Goal: Information Seeking & Learning: Learn about a topic

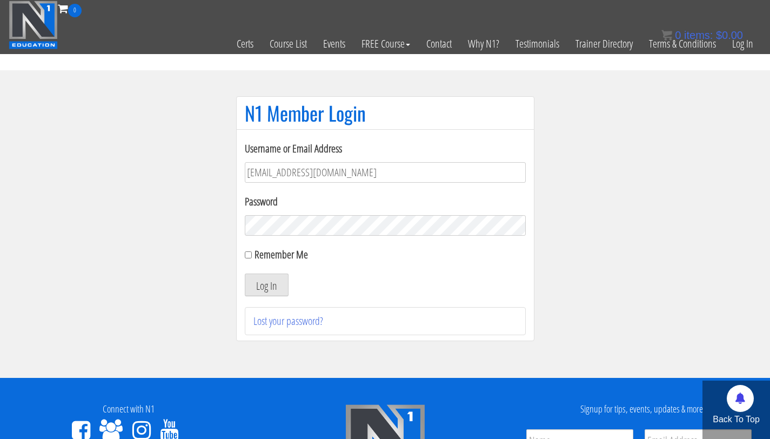
click at [245, 274] on button "Log In" at bounding box center [267, 285] width 44 height 23
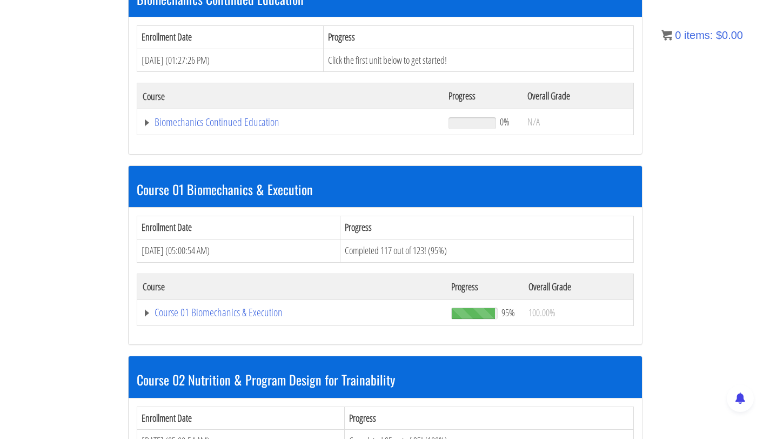
scroll to position [554, 0]
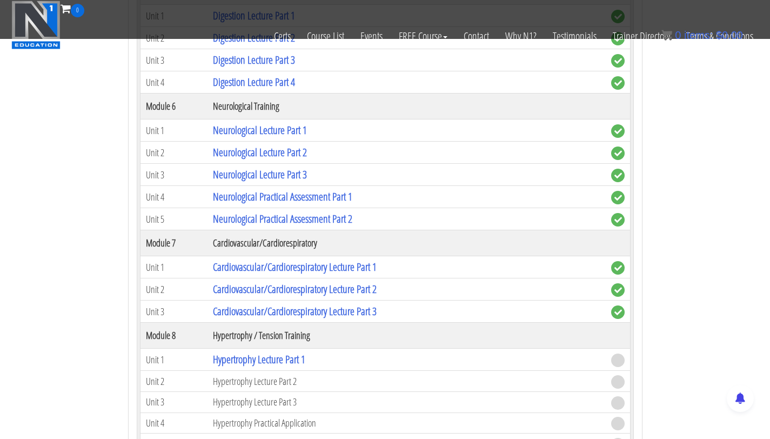
scroll to position [1585, 0]
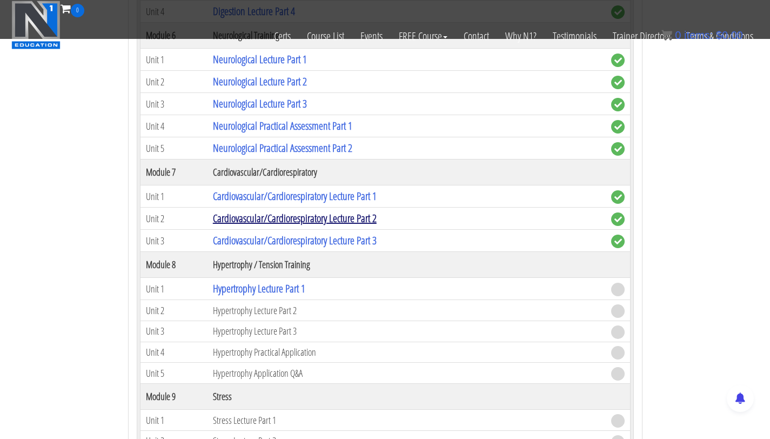
click at [303, 219] on link "Cardiovascular/Cardiorespiratory Lecture Part 2" at bounding box center [295, 218] width 164 height 15
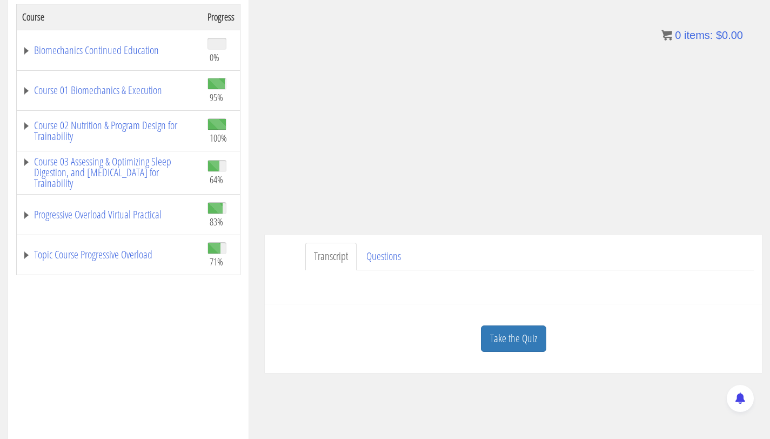
scroll to position [187, 0]
click at [524, 340] on link "Take the Quiz" at bounding box center [513, 338] width 65 height 26
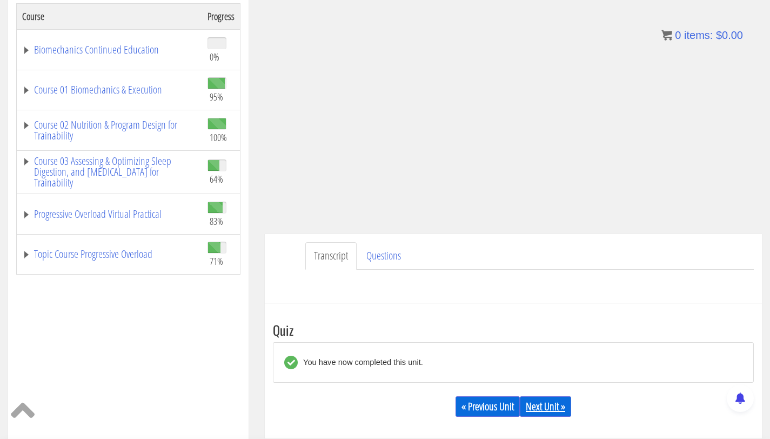
click at [557, 410] on link "Next Unit »" at bounding box center [545, 406] width 51 height 21
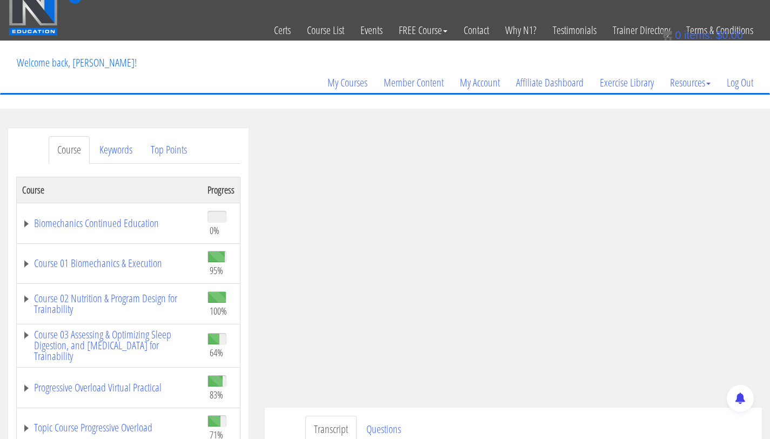
scroll to position [76, 0]
